Goal: Navigation & Orientation: Find specific page/section

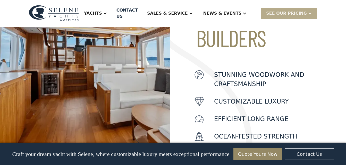
scroll to position [220, 0]
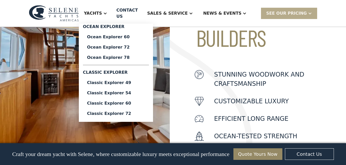
click at [107, 11] on div at bounding box center [105, 13] width 4 height 4
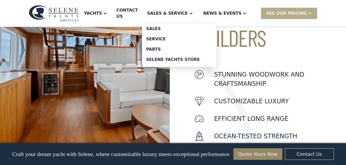
click at [181, 13] on div "Sales & Service" at bounding box center [170, 13] width 56 height 21
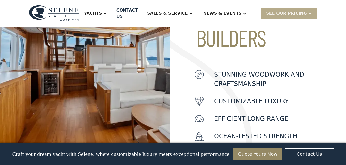
click at [183, 11] on div "Sales & Service" at bounding box center [167, 13] width 40 height 6
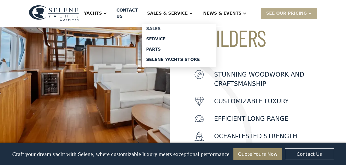
click at [176, 27] on div "Sales" at bounding box center [179, 29] width 66 height 4
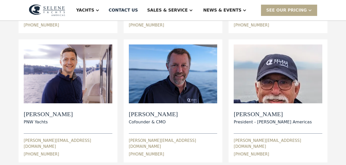
scroll to position [180, 0]
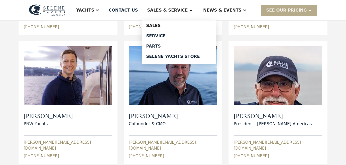
click at [187, 12] on div "Sales & Service" at bounding box center [167, 10] width 40 height 6
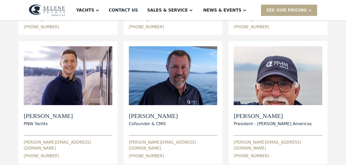
click at [187, 12] on div "Sales & Service" at bounding box center [167, 10] width 40 height 6
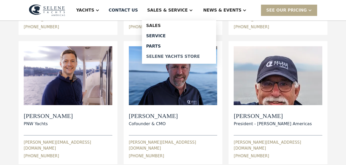
click at [192, 55] on div "Selene Yachts Store" at bounding box center [179, 57] width 66 height 4
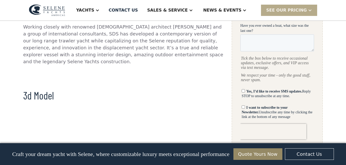
scroll to position [300, 0]
